Goal: Use online tool/utility: Utilize a website feature to perform a specific function

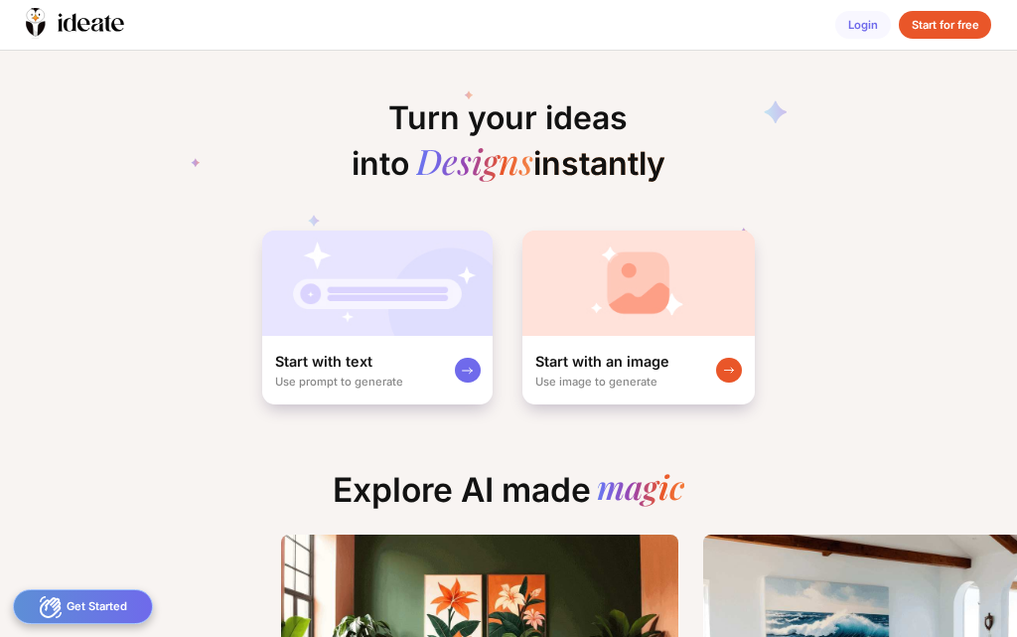
click at [610, 344] on div "Start with an image Use image to generate" at bounding box center [638, 370] width 232 height 68
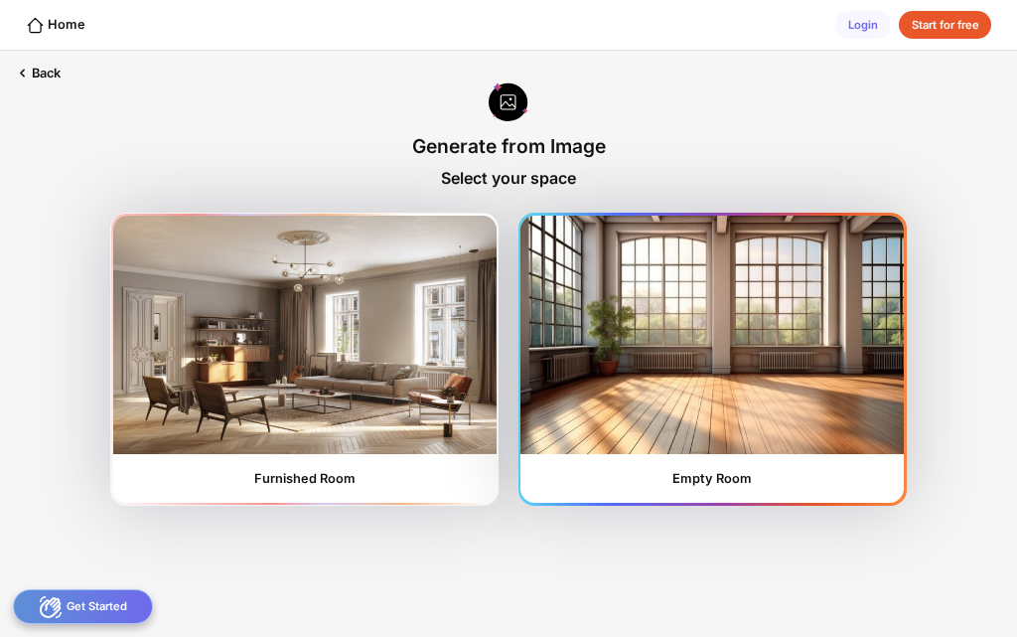
click at [626, 375] on img at bounding box center [711, 335] width 383 height 238
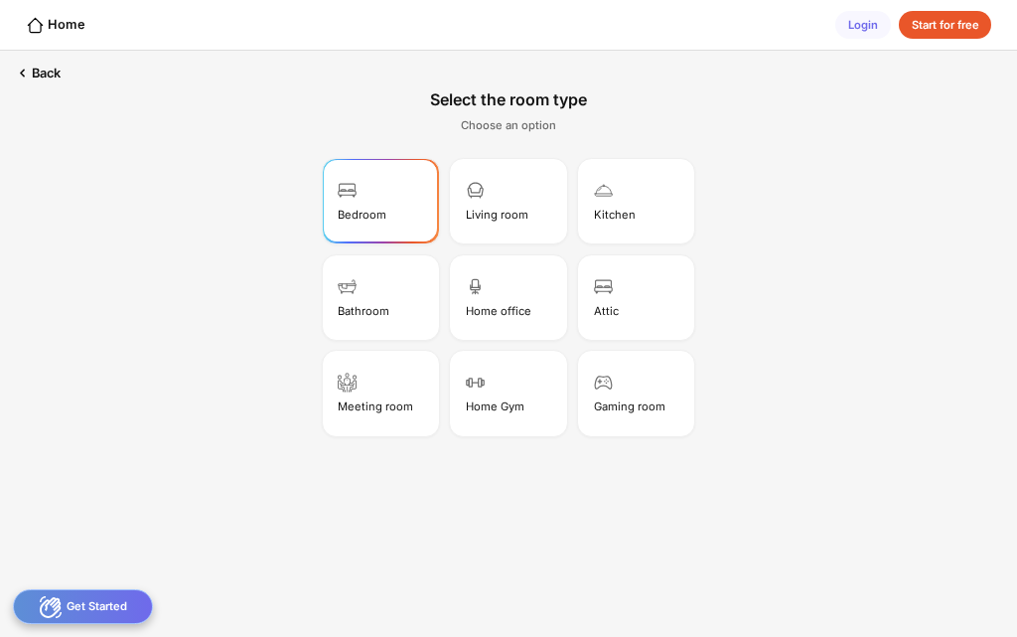
click at [395, 219] on div "Bedroom" at bounding box center [380, 200] width 111 height 79
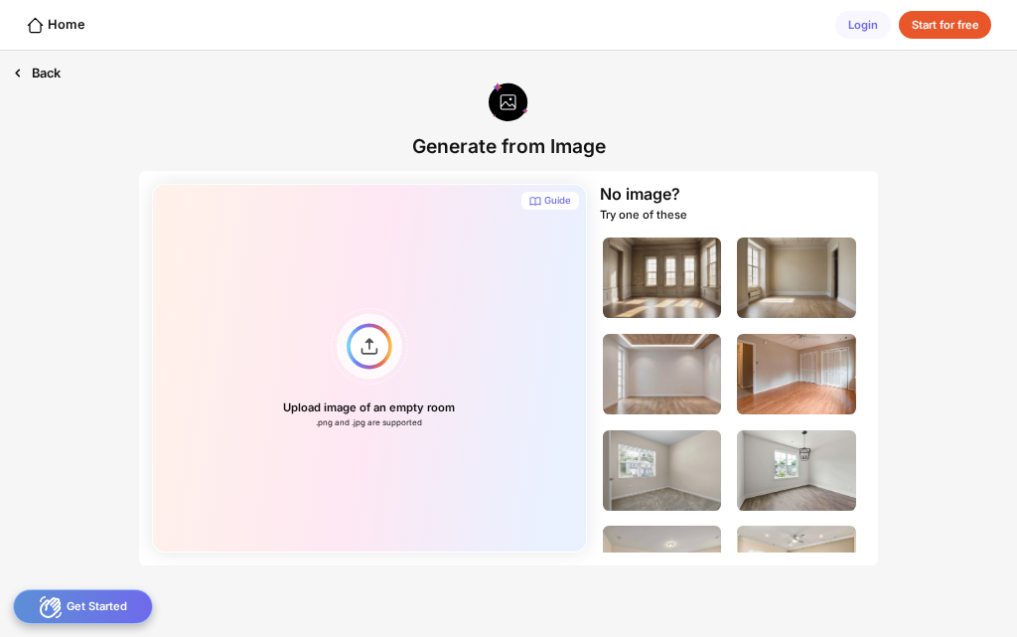
click at [19, 72] on icon at bounding box center [17, 73] width 19 height 19
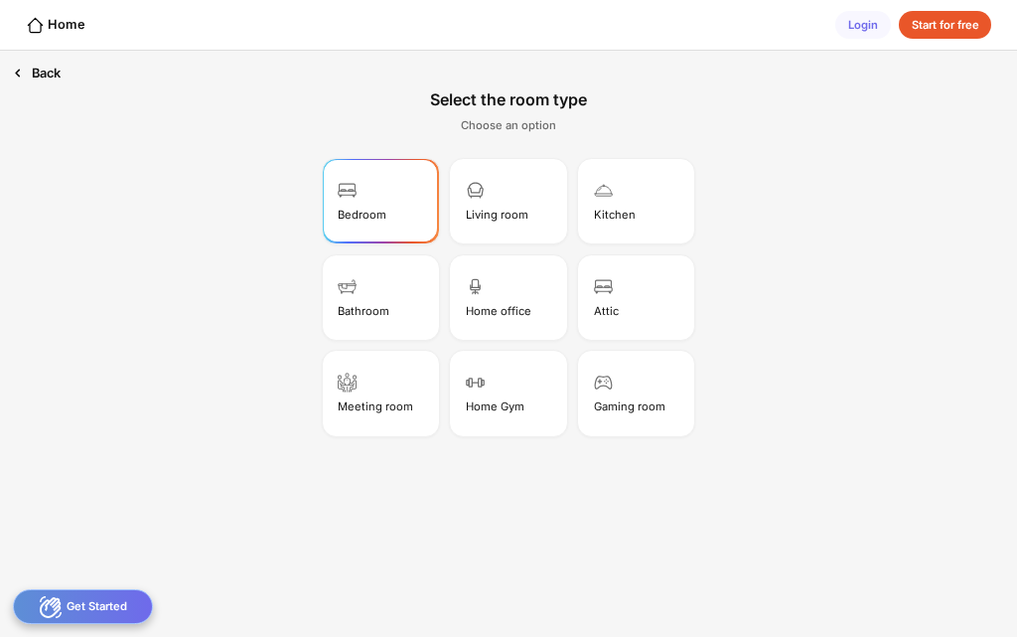
click at [23, 74] on icon at bounding box center [17, 73] width 19 height 19
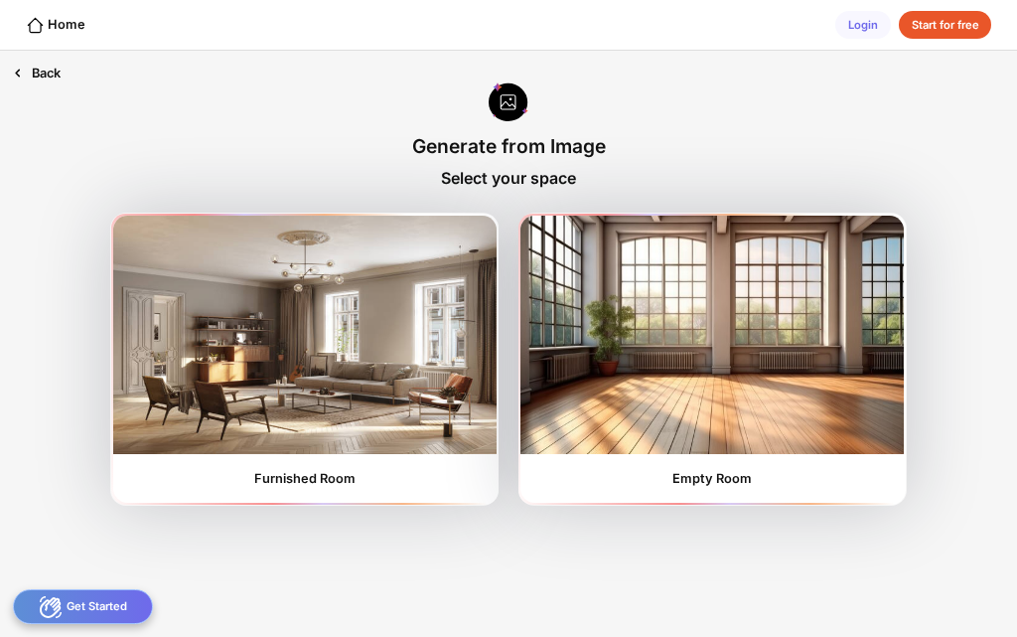
click at [26, 77] on icon at bounding box center [17, 73] width 19 height 19
